Goal: Task Accomplishment & Management: Complete application form

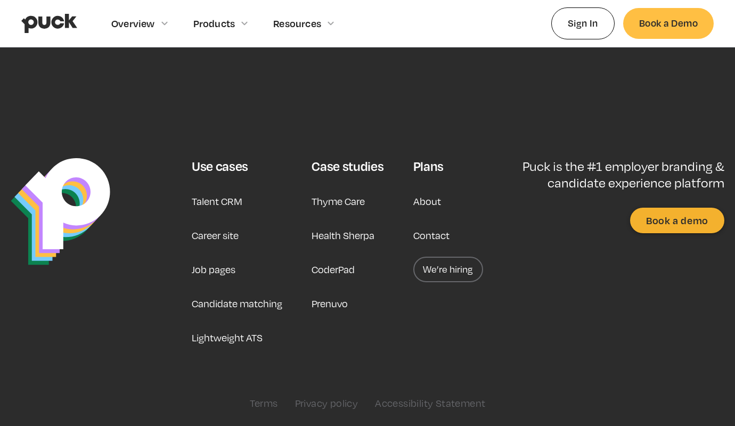
type input "e"
type textarea "e"
type input "[PERSON_NAME]"
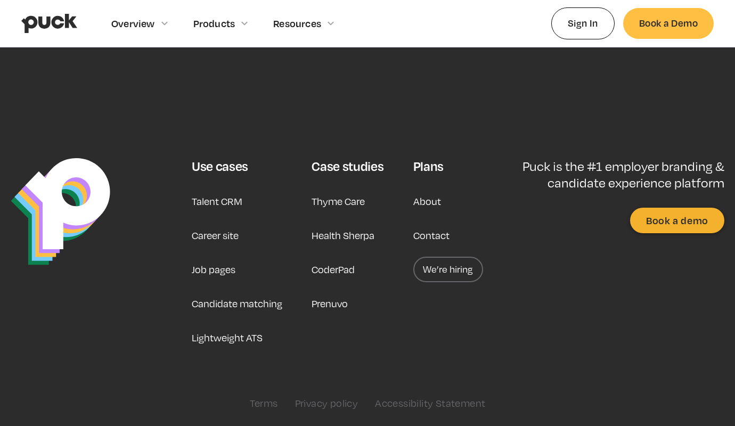
type input "[PERSON_NAME]"
type input "[PERSON_NAME][EMAIL_ADDRESS][DOMAIN_NAME]"
type textarea "Dzień dobry, prowadzę firmowe social media w super cenie. Tworzę treści oraz ka…"
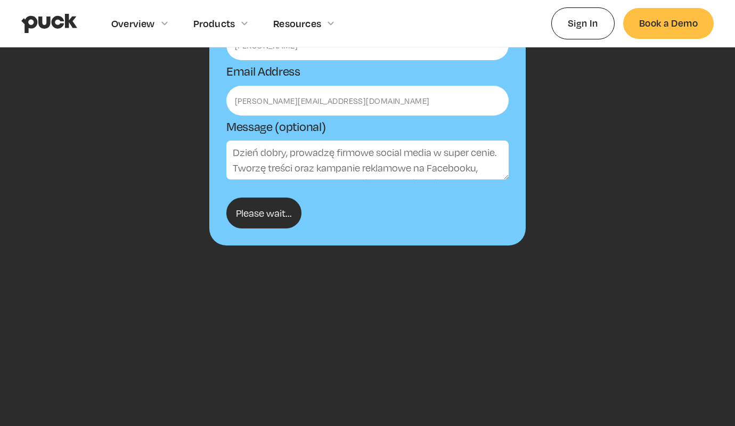
type input "Submit"
